Goal: Navigation & Orientation: Find specific page/section

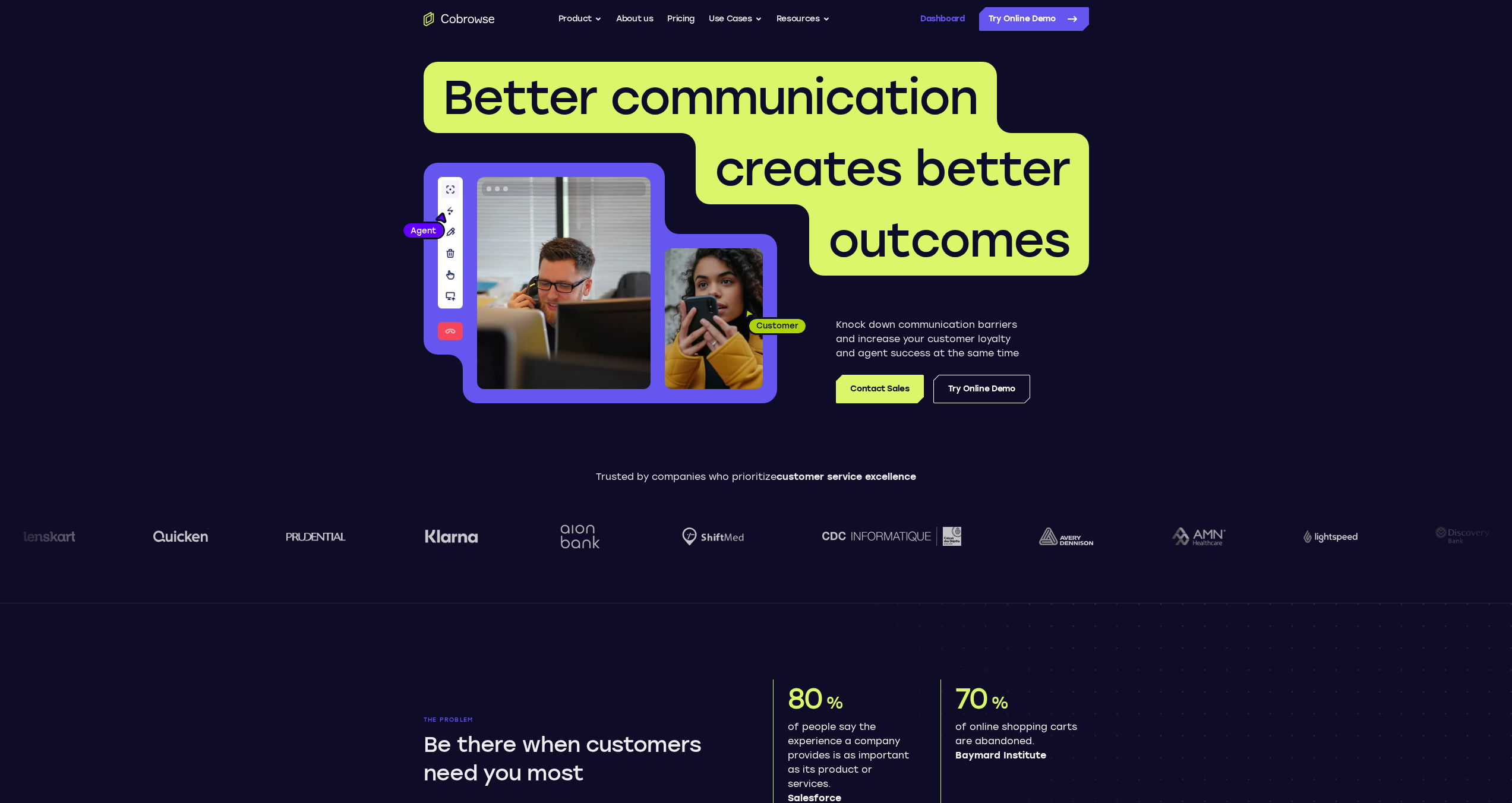
click at [949, 9] on link "Dashboard" at bounding box center [942, 19] width 45 height 24
click at [944, 28] on link "Dashboard" at bounding box center [942, 19] width 45 height 24
click at [942, 21] on link "Dashboard" at bounding box center [942, 19] width 45 height 24
